Goal: Find contact information: Find contact information

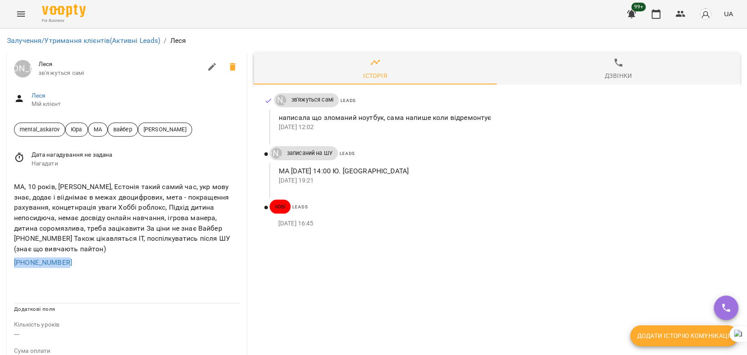
drag, startPoint x: 69, startPoint y: 262, endPoint x: 0, endPoint y: 267, distance: 69.3
copy link "+380687243074"
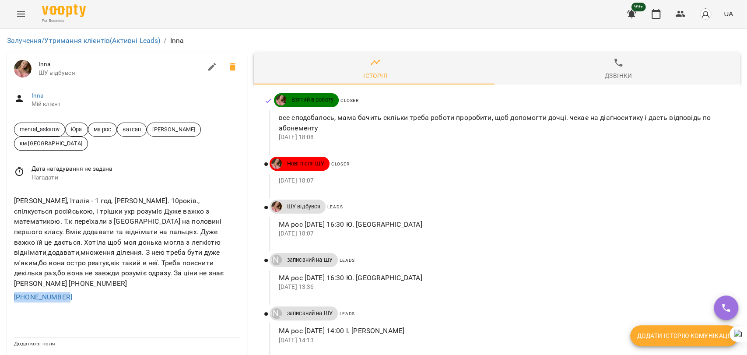
drag, startPoint x: 75, startPoint y: 276, endPoint x: 0, endPoint y: 278, distance: 75.3
copy link "+393513666345"
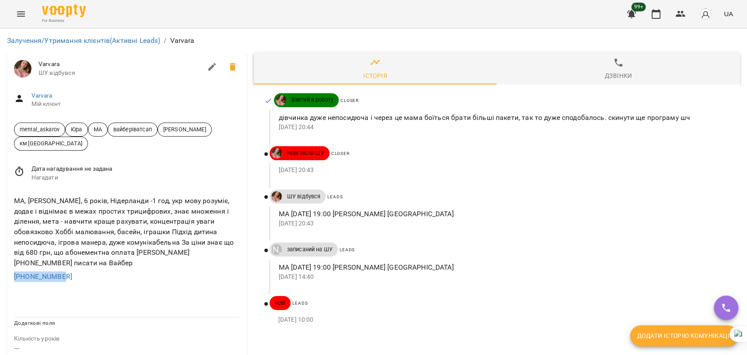
drag, startPoint x: 74, startPoint y: 267, endPoint x: 0, endPoint y: 268, distance: 74.0
copy link "+31634120075"
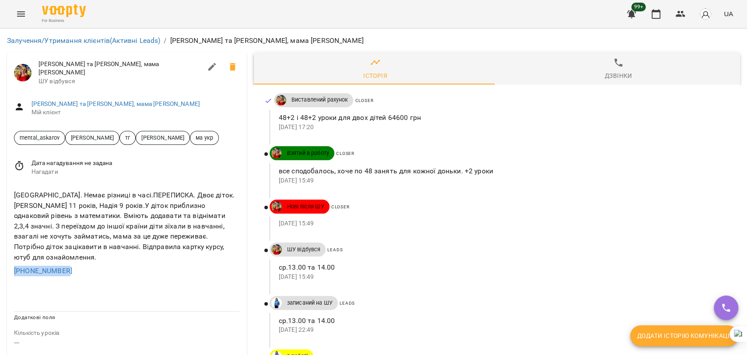
drag, startPoint x: 82, startPoint y: 250, endPoint x: 0, endPoint y: 259, distance: 82.8
copy link "+380734102983"
drag, startPoint x: 84, startPoint y: 260, endPoint x: 0, endPoint y: 261, distance: 83.6
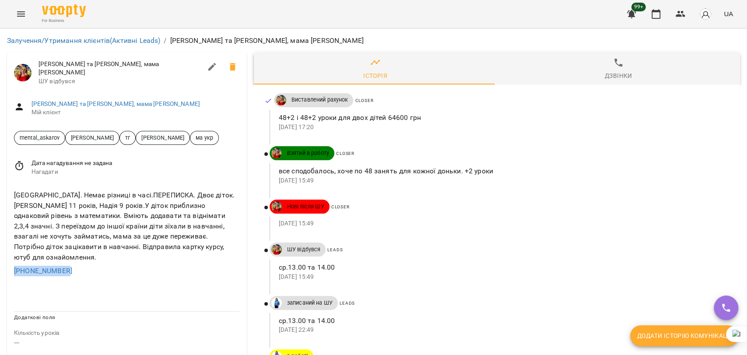
copy link "[PHONE_NUMBER]"
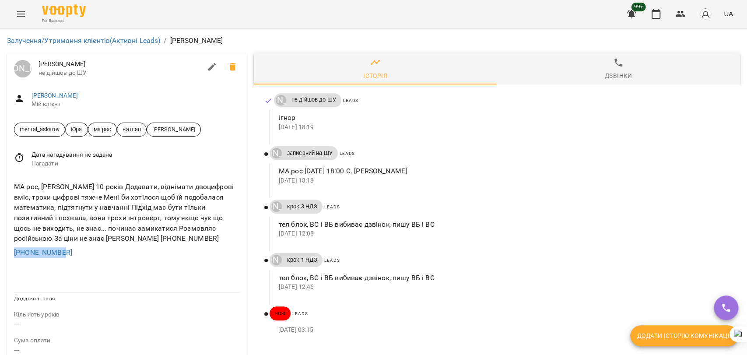
drag, startPoint x: 39, startPoint y: 254, endPoint x: 0, endPoint y: 257, distance: 38.6
copy link "+31645888109"
drag, startPoint x: 184, startPoint y: 239, endPoint x: 131, endPoint y: 242, distance: 53.5
click at [131, 242] on div "МА рос, Софія 10 років Додавати, віднімати двоцифрові вміє, трохи цифрові тяжче…" at bounding box center [126, 212] width 229 height 65
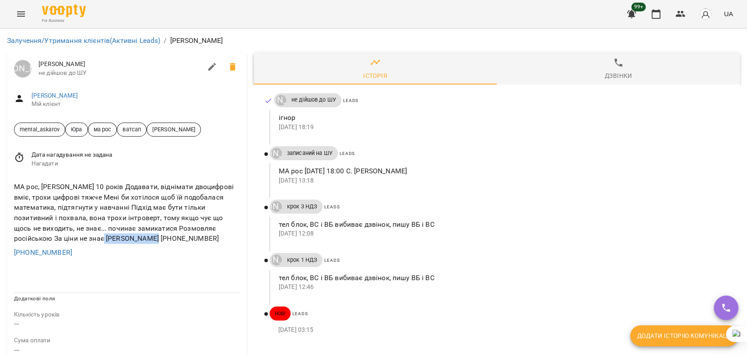
copy div "+31 6 45888109"
drag, startPoint x: 70, startPoint y: 210, endPoint x: 0, endPoint y: 211, distance: 69.6
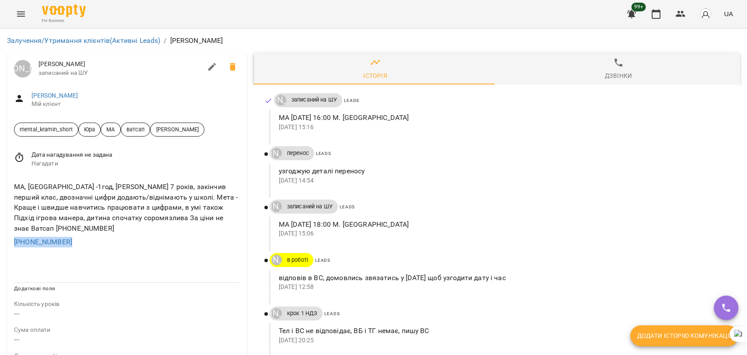
drag, startPoint x: 84, startPoint y: 242, endPoint x: 0, endPoint y: 247, distance: 84.2
copy link "+4916094680471"
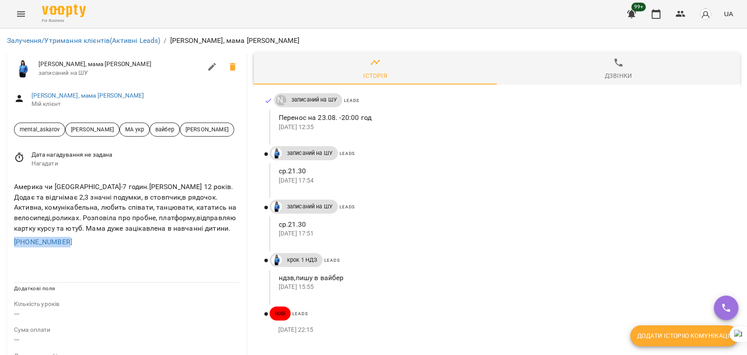
drag, startPoint x: 14, startPoint y: 264, endPoint x: 0, endPoint y: 265, distance: 13.6
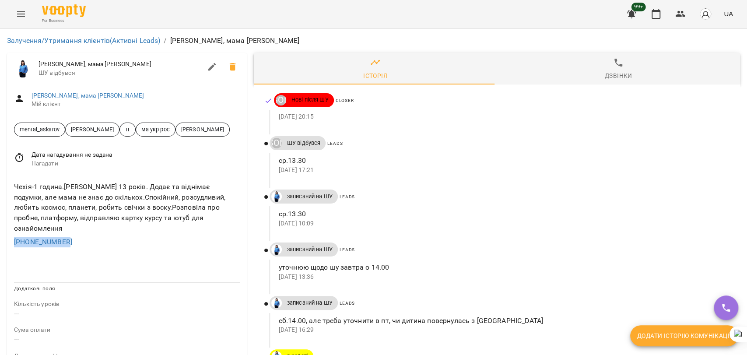
drag, startPoint x: 74, startPoint y: 233, endPoint x: 0, endPoint y: 236, distance: 73.6
copy link "[PHONE_NUMBER]"
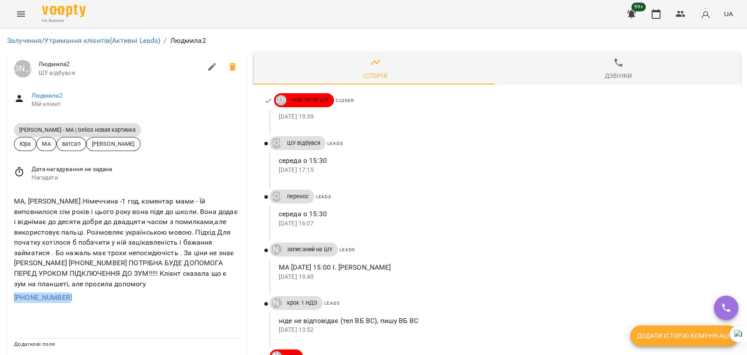
drag, startPoint x: 89, startPoint y: 298, endPoint x: 0, endPoint y: 297, distance: 88.9
copy link "+491745183911"
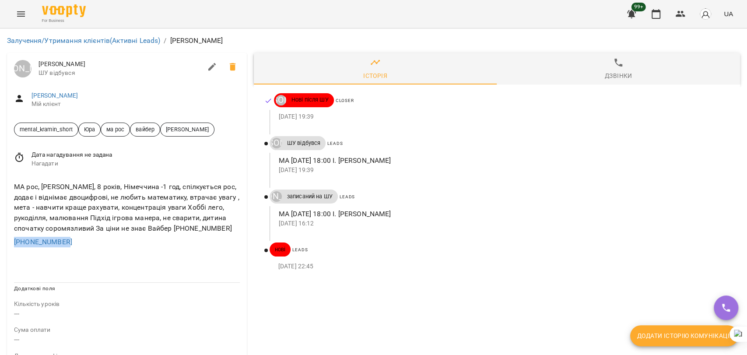
drag, startPoint x: 75, startPoint y: 243, endPoint x: 0, endPoint y: 237, distance: 75.1
copy link "+380973670768"
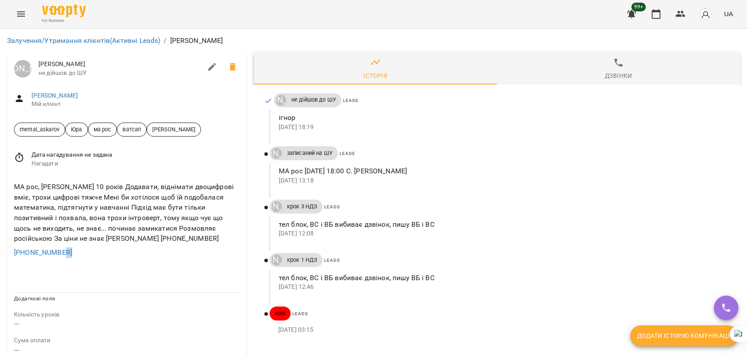
drag, startPoint x: 70, startPoint y: 256, endPoint x: 0, endPoint y: 265, distance: 70.6
drag, startPoint x: 9, startPoint y: 248, endPoint x: 99, endPoint y: 252, distance: 89.8
click at [99, 252] on div "МА рос, Софія 10 років Додавати, віднімати двоцифрові вміє, трохи цифрові тяжче…" at bounding box center [127, 220] width 240 height 90
copy link "+31645888109"
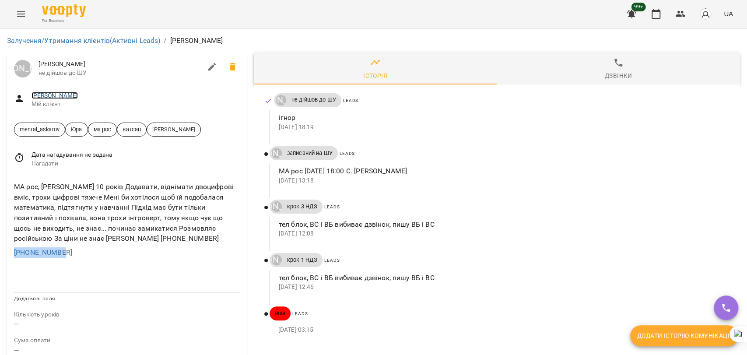
click at [40, 95] on link "Анна" at bounding box center [55, 95] width 47 height 7
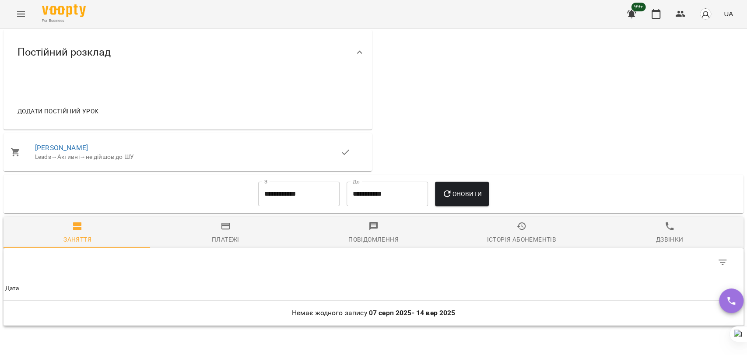
scroll to position [340, 0]
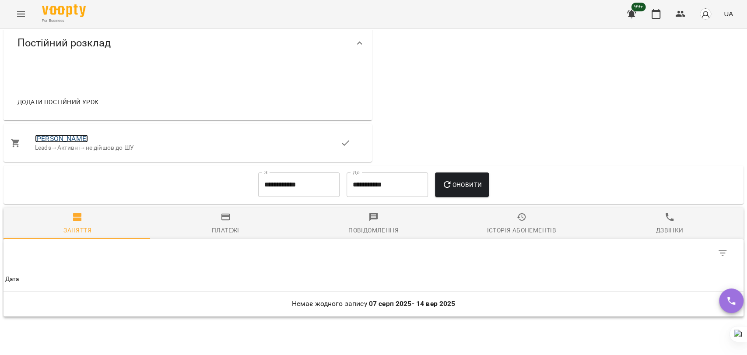
click at [49, 138] on link "Анна" at bounding box center [61, 138] width 53 height 8
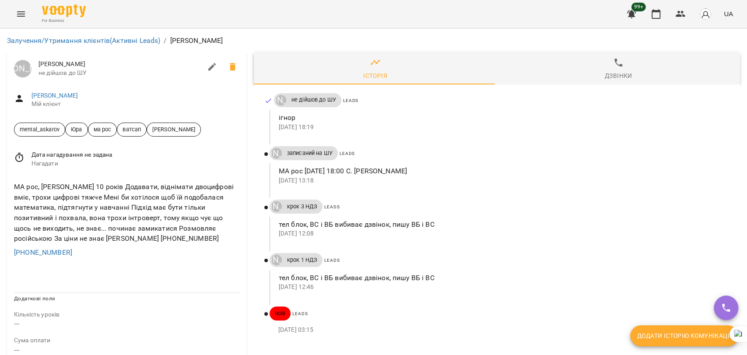
scroll to position [49, 0]
click at [36, 92] on link "Анна" at bounding box center [55, 95] width 47 height 7
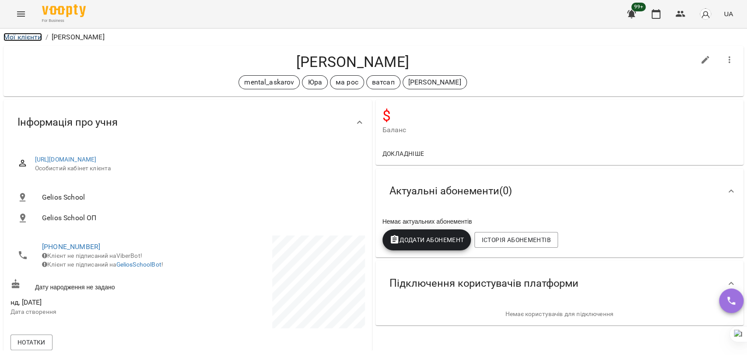
click at [32, 36] on link "Мої клієнти" at bounding box center [23, 37] width 39 height 8
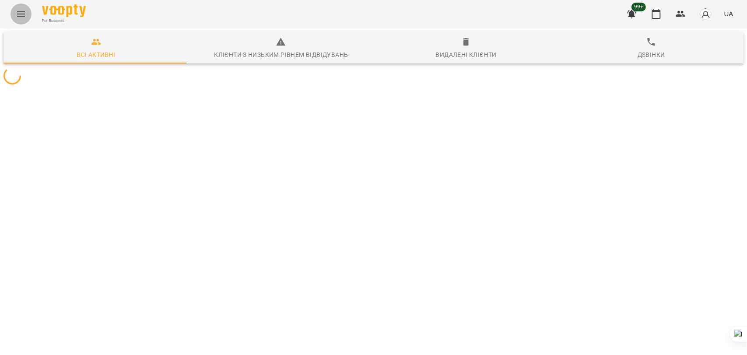
click at [22, 11] on icon "Menu" at bounding box center [21, 14] width 11 height 11
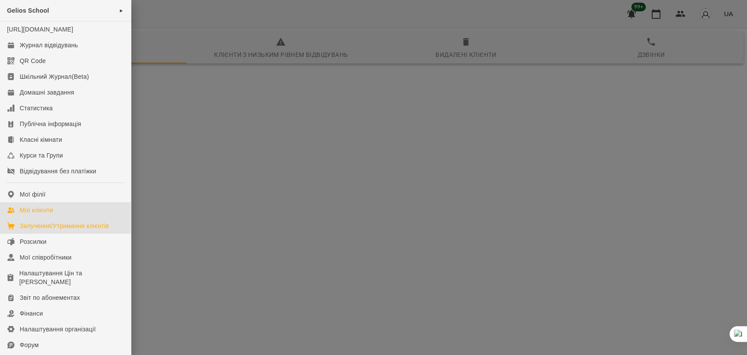
click at [47, 230] on div "Залучення/Утримання клієнтів" at bounding box center [64, 225] width 89 height 9
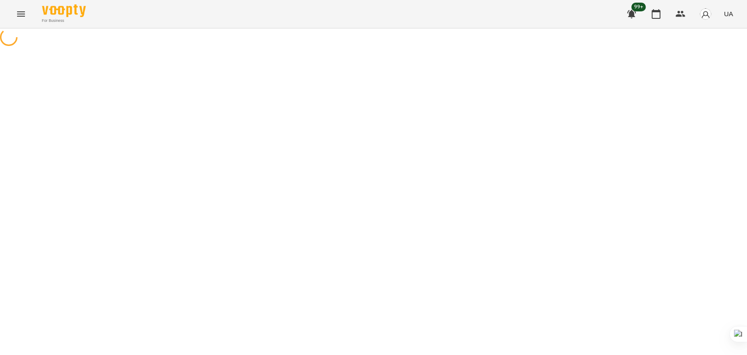
select select "**********"
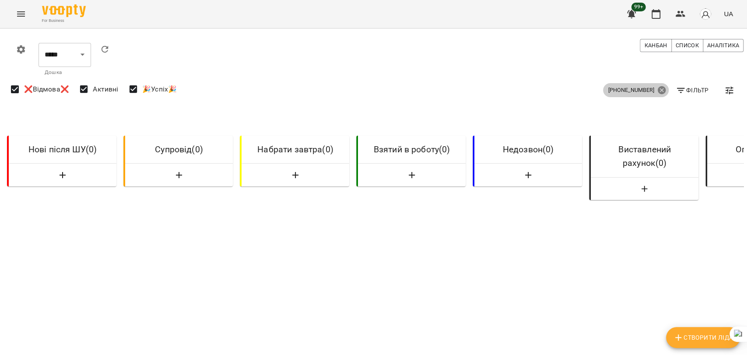
click at [657, 88] on icon at bounding box center [662, 90] width 10 height 10
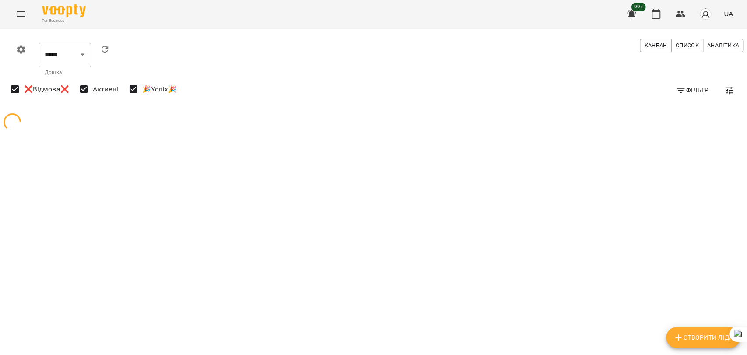
click at [695, 85] on span "Фільтр" at bounding box center [692, 90] width 33 height 11
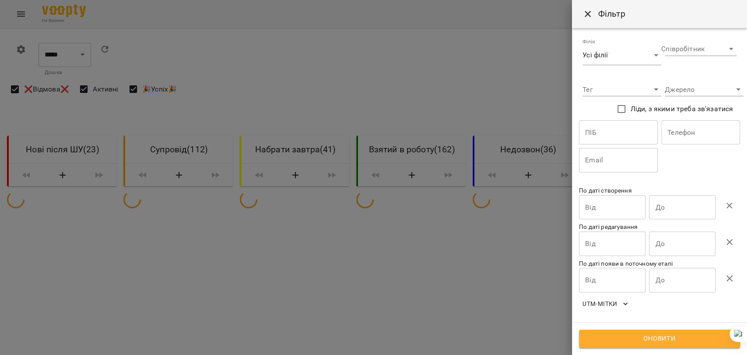
click at [683, 131] on input "text" at bounding box center [700, 132] width 79 height 25
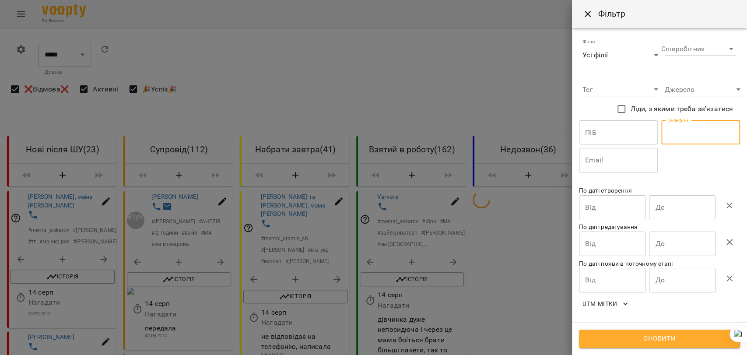
paste input "**********"
type input "**********"
click at [667, 337] on span "Оновити" at bounding box center [660, 338] width 142 height 11
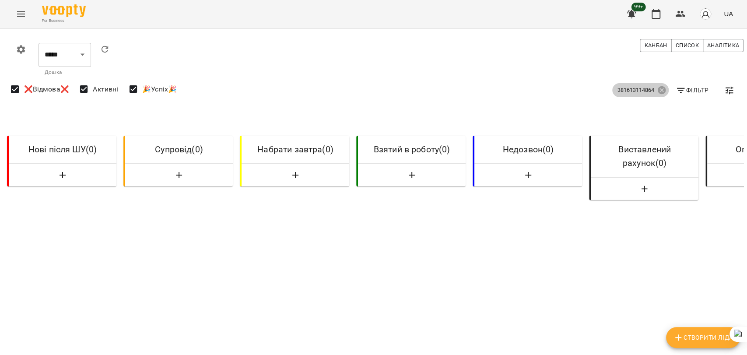
drag, startPoint x: 657, startPoint y: 89, endPoint x: 666, endPoint y: 86, distance: 9.8
click at [658, 89] on icon at bounding box center [662, 90] width 8 height 8
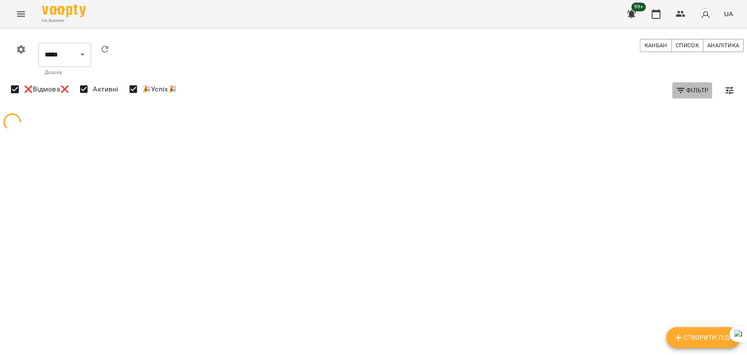
click at [700, 88] on span "Фільтр" at bounding box center [692, 90] width 33 height 11
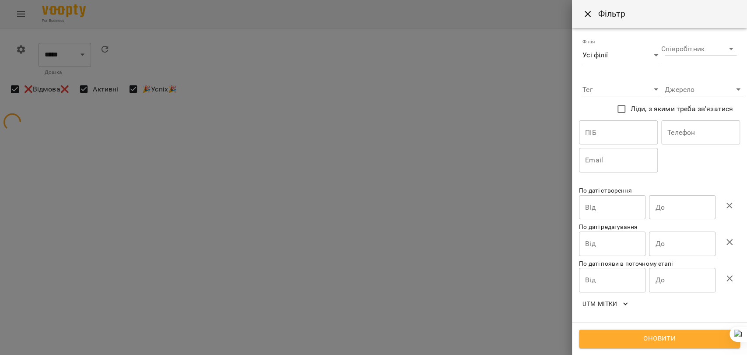
click at [691, 130] on input "text" at bounding box center [700, 132] width 79 height 25
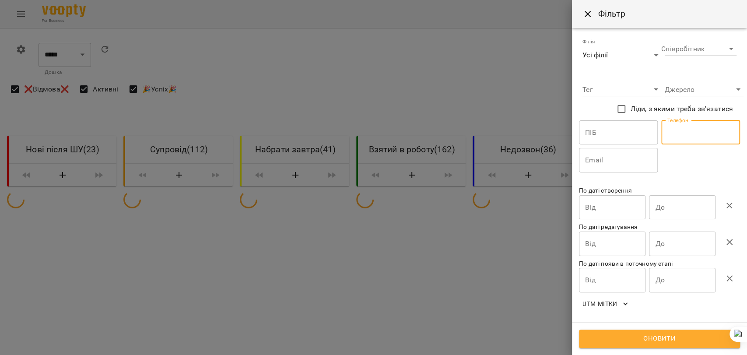
paste input "**********"
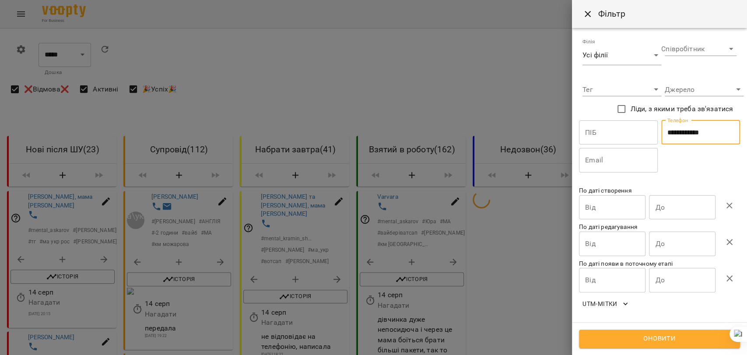
type input "**********"
click at [653, 335] on span "Оновити" at bounding box center [660, 338] width 142 height 11
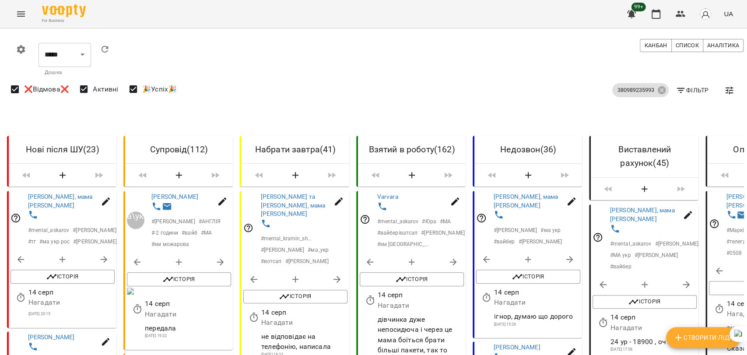
click at [693, 87] on span "Фільтр" at bounding box center [692, 90] width 33 height 11
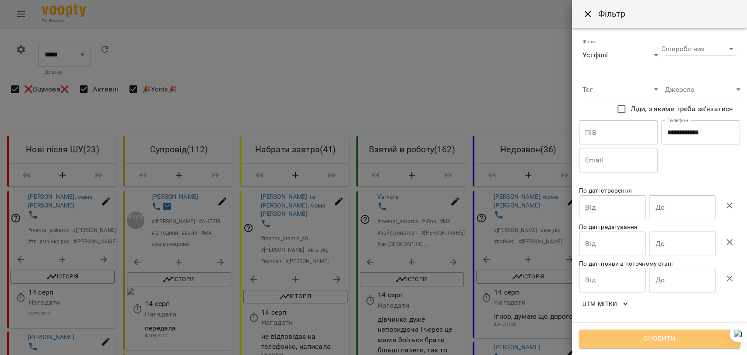
click at [657, 334] on span "Оновити" at bounding box center [660, 338] width 142 height 11
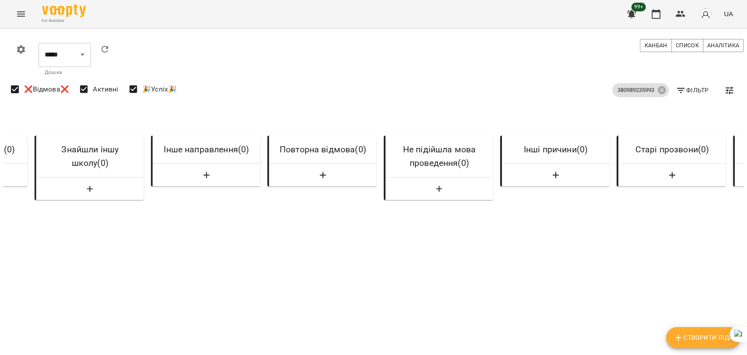
scroll to position [0, 1829]
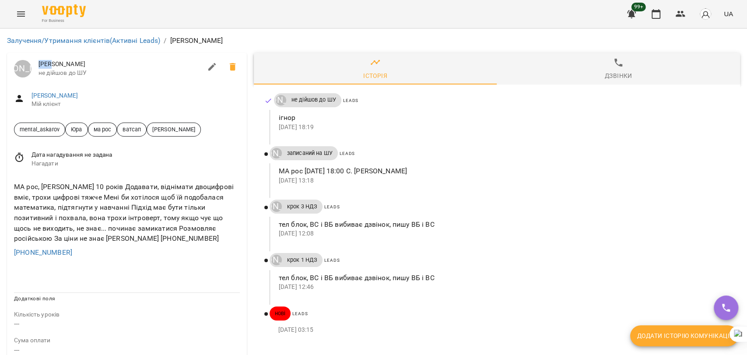
drag, startPoint x: 69, startPoint y: 62, endPoint x: 37, endPoint y: 65, distance: 32.1
click at [37, 65] on div "[PERSON_NAME] [PERSON_NAME] не дійшов до ШУ" at bounding box center [127, 69] width 240 height 32
copy span "[PERSON_NAME]"
drag, startPoint x: 64, startPoint y: 251, endPoint x: 9, endPoint y: 257, distance: 55.9
click at [9, 257] on div "МА рос, [PERSON_NAME] 10 років Додавати, віднімати двоцифрові вміє, трохи цифро…" at bounding box center [127, 220] width 240 height 90
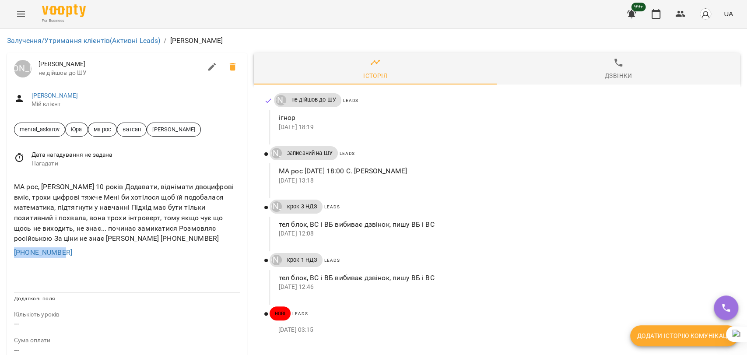
copy link "[PHONE_NUMBER]"
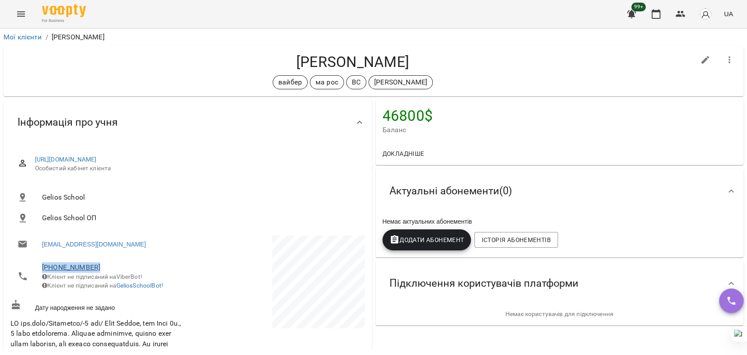
drag, startPoint x: 88, startPoint y: 268, endPoint x: 44, endPoint y: 269, distance: 44.7
click at [42, 269] on span "[PHONE_NUMBER]" at bounding box center [110, 267] width 137 height 11
copy link "[PHONE_NUMBER]"
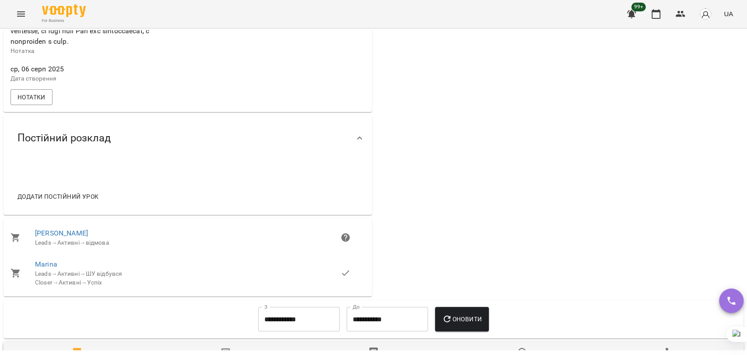
scroll to position [535, 0]
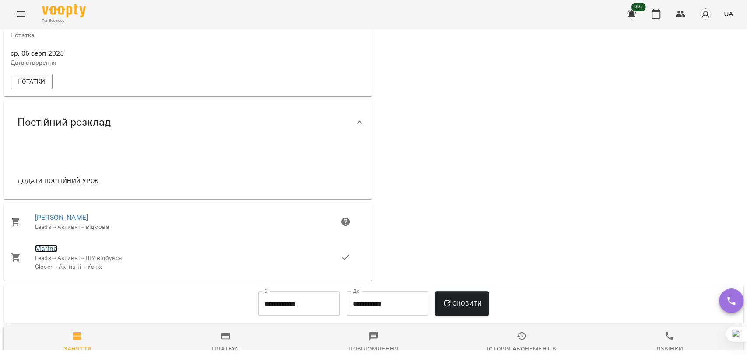
click at [53, 253] on link "Marina" at bounding box center [46, 248] width 22 height 8
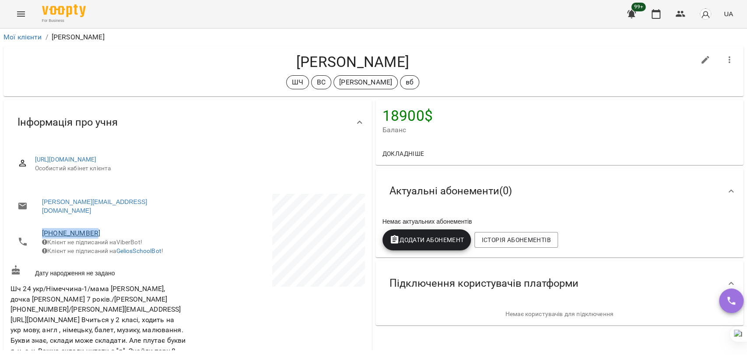
drag, startPoint x: 102, startPoint y: 222, endPoint x: 43, endPoint y: 228, distance: 58.5
click at [43, 228] on span "+380978695003" at bounding box center [110, 233] width 137 height 11
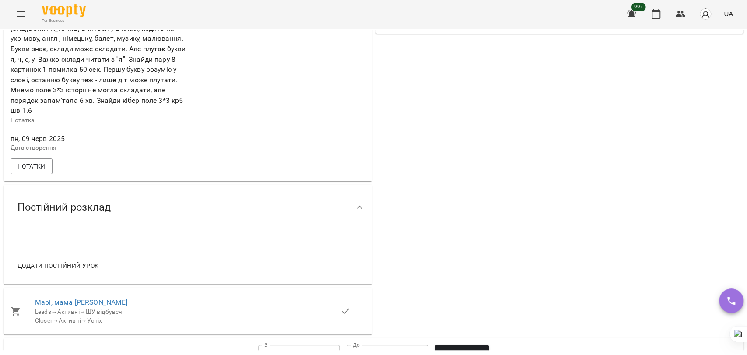
click at [70, 297] on span "Марі, мама [PERSON_NAME]" at bounding box center [188, 302] width 306 height 11
click at [70, 298] on link "Марі, мама [PERSON_NAME]" at bounding box center [81, 302] width 93 height 8
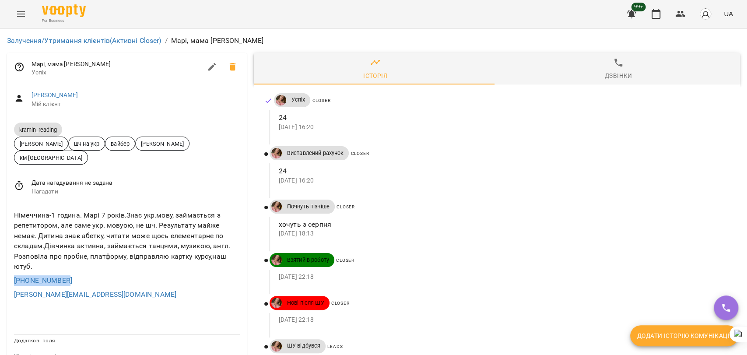
drag, startPoint x: 69, startPoint y: 265, endPoint x: 0, endPoint y: 270, distance: 68.9
copy link "[PHONE_NUMBER]"
drag, startPoint x: 211, startPoint y: 41, endPoint x: 256, endPoint y: 38, distance: 44.8
click at [256, 38] on ol "Залучення/Утримання клієнтів (Активні Closer) / Марі, мама Tetyana Sivak" at bounding box center [373, 40] width 733 height 11
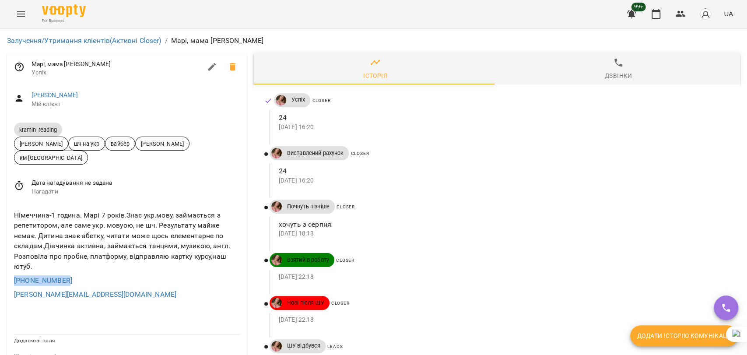
copy p "Tetyana Sivak"
click at [44, 95] on link "[PERSON_NAME]" at bounding box center [55, 94] width 47 height 7
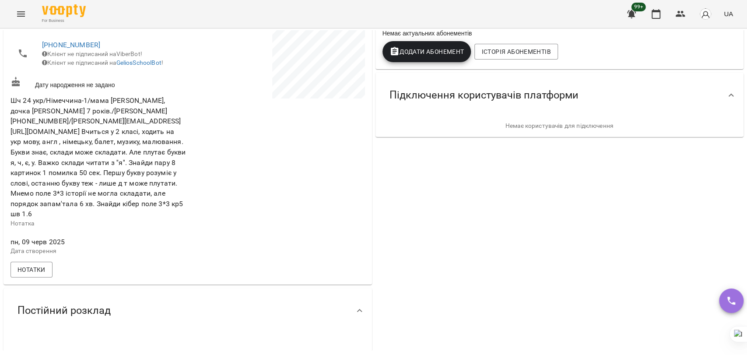
scroll to position [243, 0]
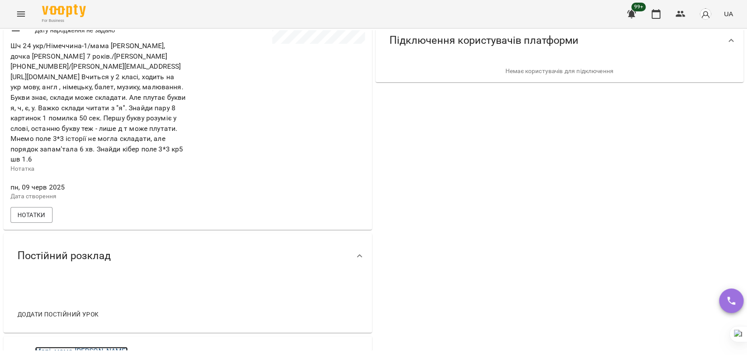
click at [84, 347] on link "Марі, мама [PERSON_NAME]" at bounding box center [81, 351] width 93 height 8
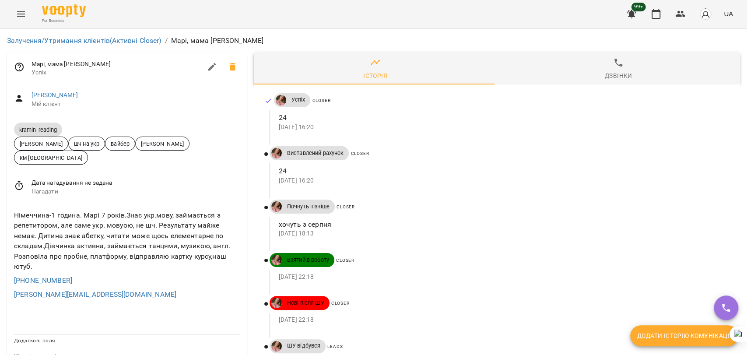
scroll to position [292, 0]
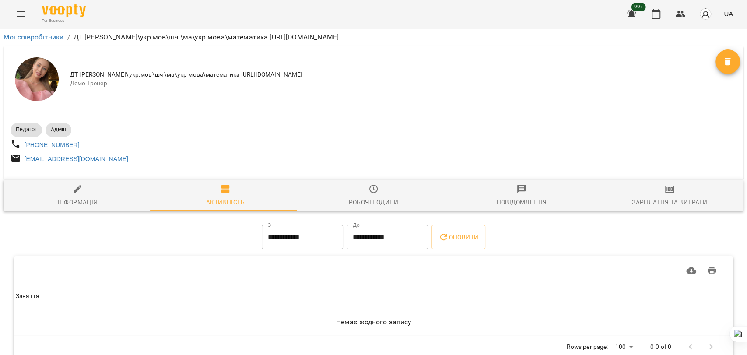
click at [25, 15] on icon "Menu" at bounding box center [21, 14] width 11 height 11
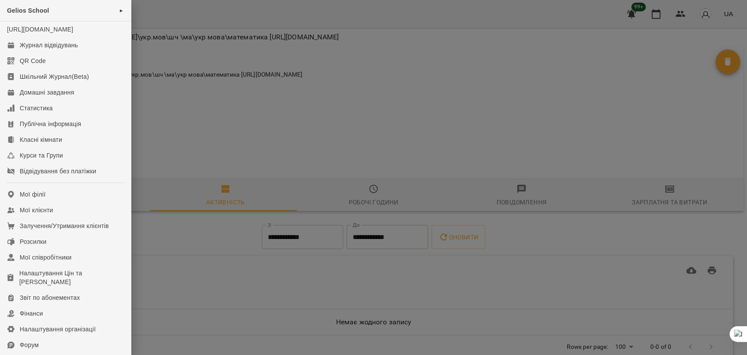
click at [241, 116] on div at bounding box center [373, 177] width 747 height 355
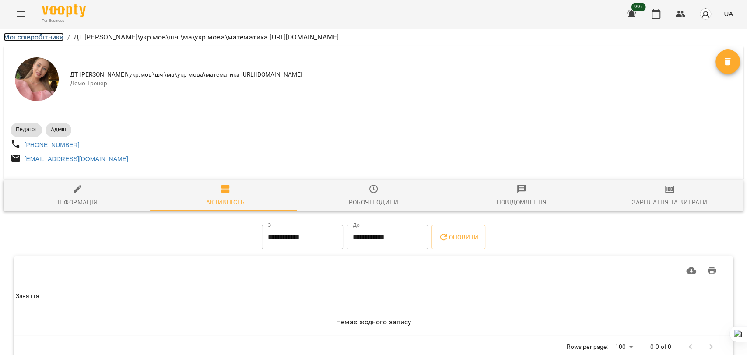
click at [38, 36] on link "Мої співробітники" at bounding box center [34, 37] width 60 height 8
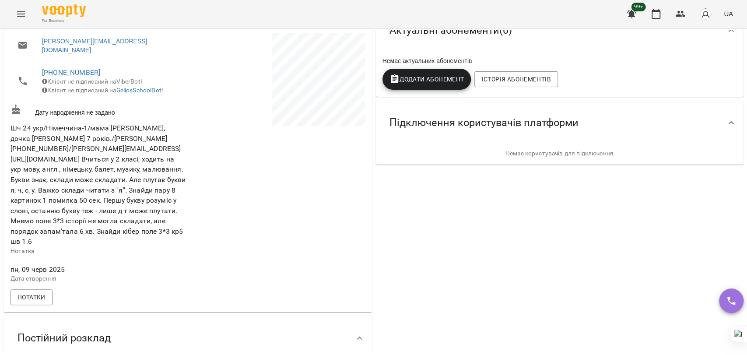
scroll to position [340, 0]
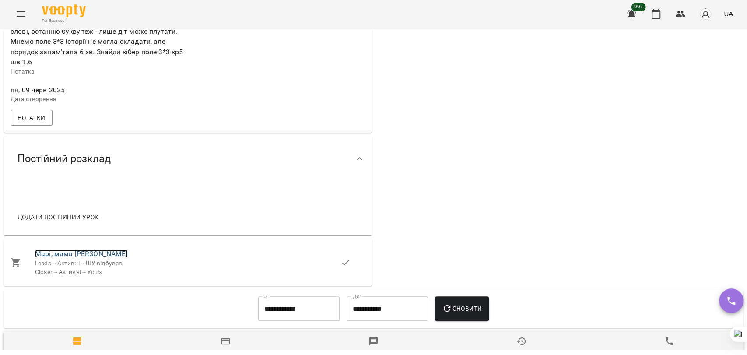
click at [68, 250] on link "Марі, мама [PERSON_NAME]" at bounding box center [81, 254] width 93 height 8
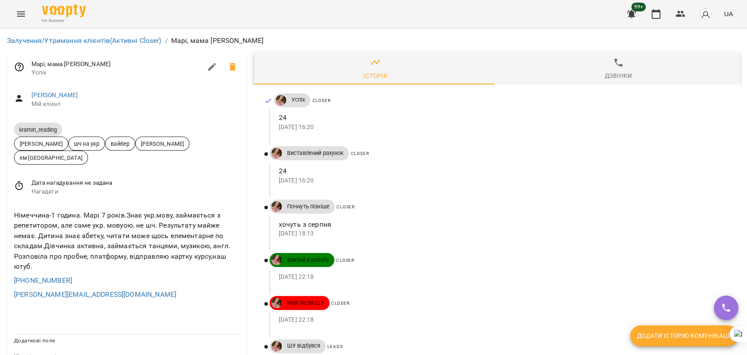
scroll to position [194, 0]
